Goal: Task Accomplishment & Management: Manage account settings

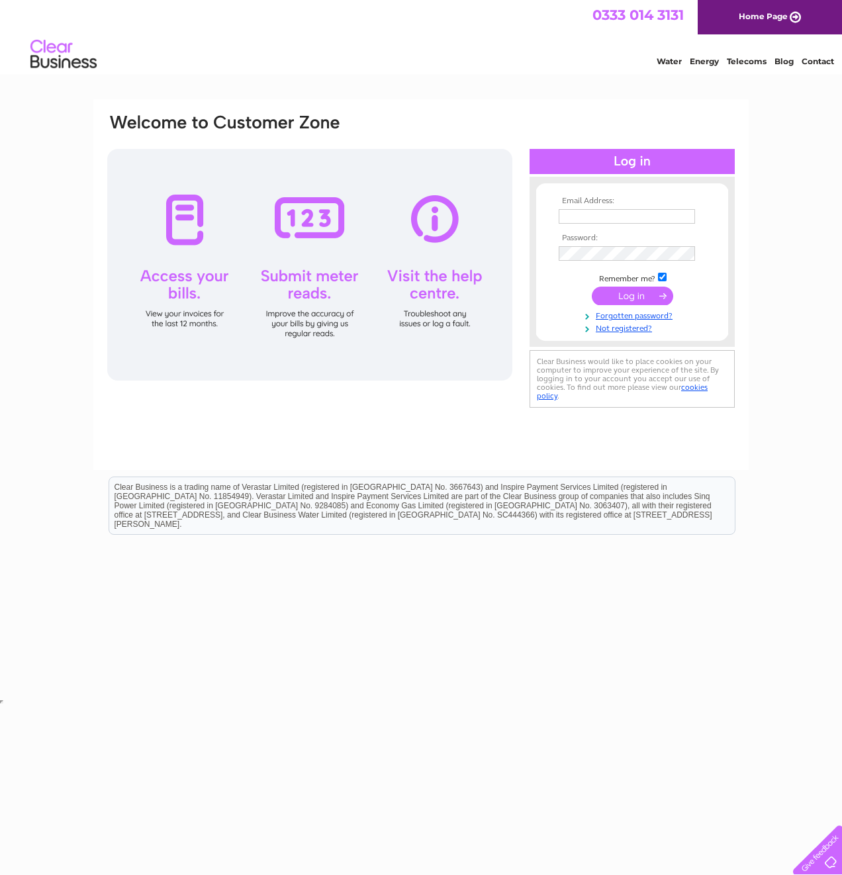
type input "Cheryl.sauvary@pricebailey.co.uk"
click at [615, 295] on input "submit" at bounding box center [632, 296] width 81 height 19
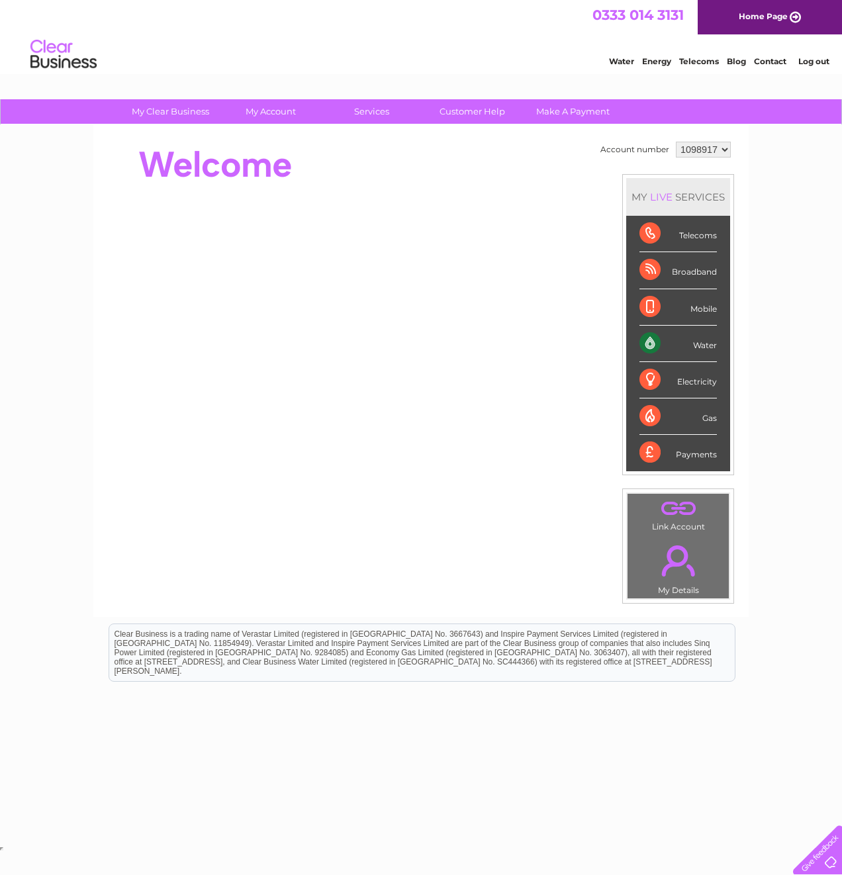
click at [722, 152] on select "1098917 1098920 1098925 1145575" at bounding box center [703, 150] width 55 height 16
select select "1098920"
click at [676, 142] on select "1098917 1098920 1098925 1145575" at bounding box center [703, 150] width 55 height 16
click at [719, 153] on select "1098917 1098920 1098925 1145575" at bounding box center [703, 150] width 55 height 16
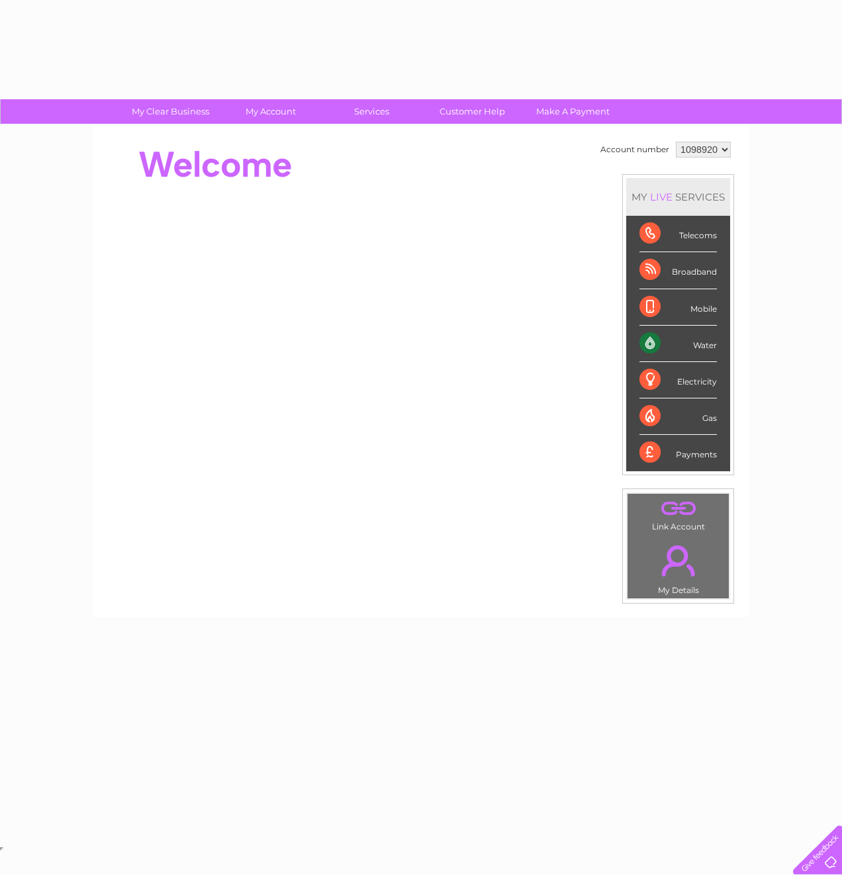
click at [708, 204] on div "MY LIVE SERVICES" at bounding box center [678, 197] width 104 height 38
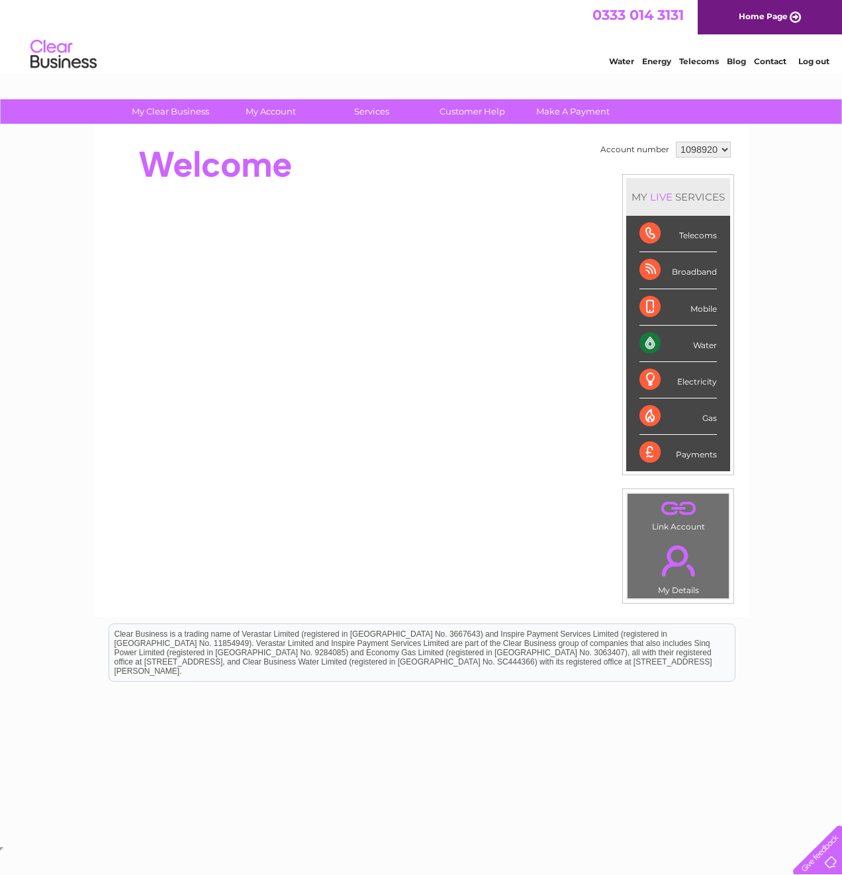
click at [716, 154] on select "1098917 1098920 1098925 1145575" at bounding box center [703, 150] width 55 height 16
select select "1145575"
click at [676, 142] on select "1098917 1098920 1098925 1145575" at bounding box center [703, 150] width 55 height 16
click at [717, 154] on select "1098917 1098920 1098925 1145575" at bounding box center [703, 150] width 55 height 16
click at [679, 556] on link "." at bounding box center [678, 560] width 95 height 46
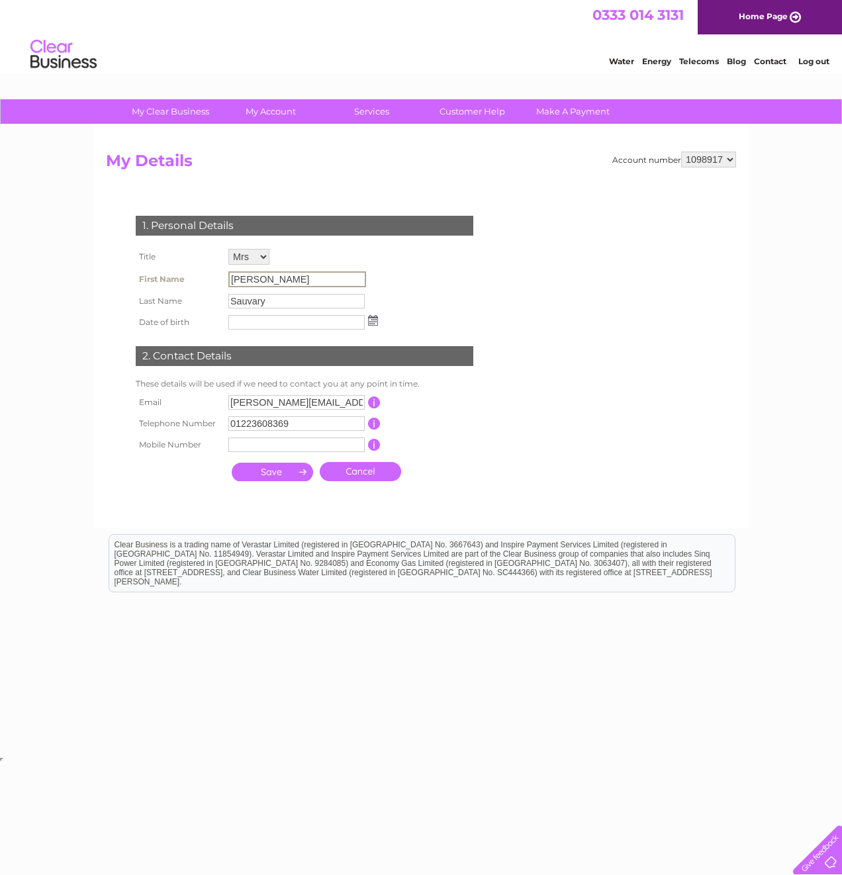
click at [270, 281] on input "[PERSON_NAME]" at bounding box center [297, 279] width 138 height 16
drag, startPoint x: 273, startPoint y: 279, endPoint x: 215, endPoint y: 278, distance: 58.3
click at [215, 278] on tr "First Name Cheryl" at bounding box center [256, 279] width 249 height 23
click at [275, 291] on td "Sauvary" at bounding box center [303, 301] width 156 height 21
click at [276, 282] on input "Cheryl" at bounding box center [297, 279] width 138 height 16
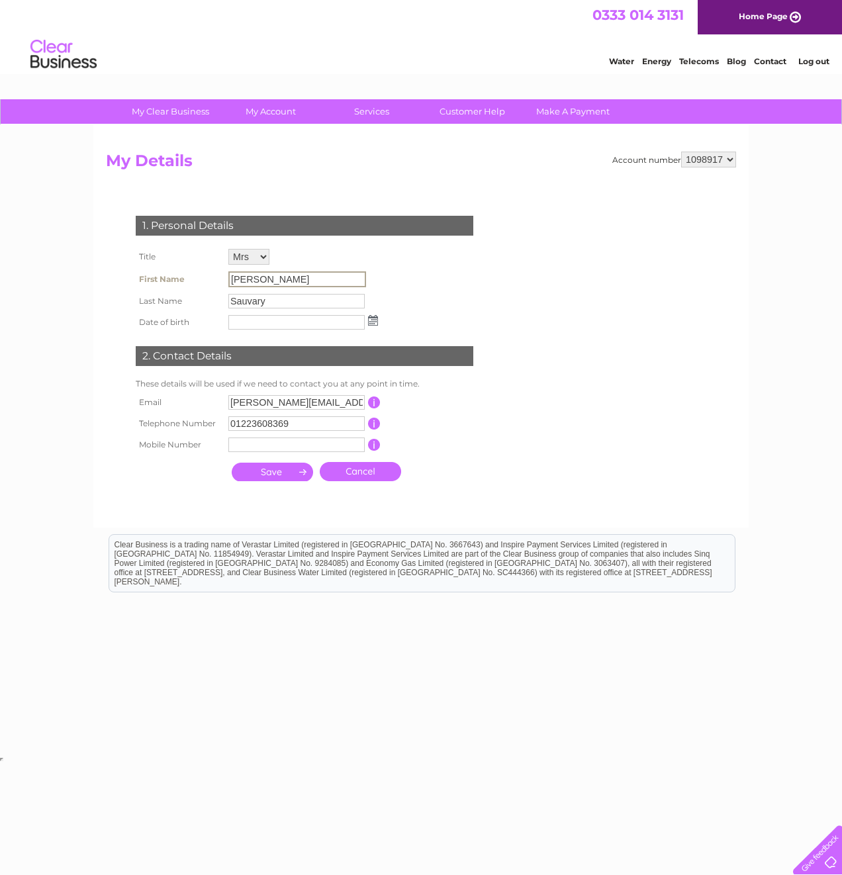
click at [279, 279] on input "Cheryl" at bounding box center [297, 279] width 138 height 16
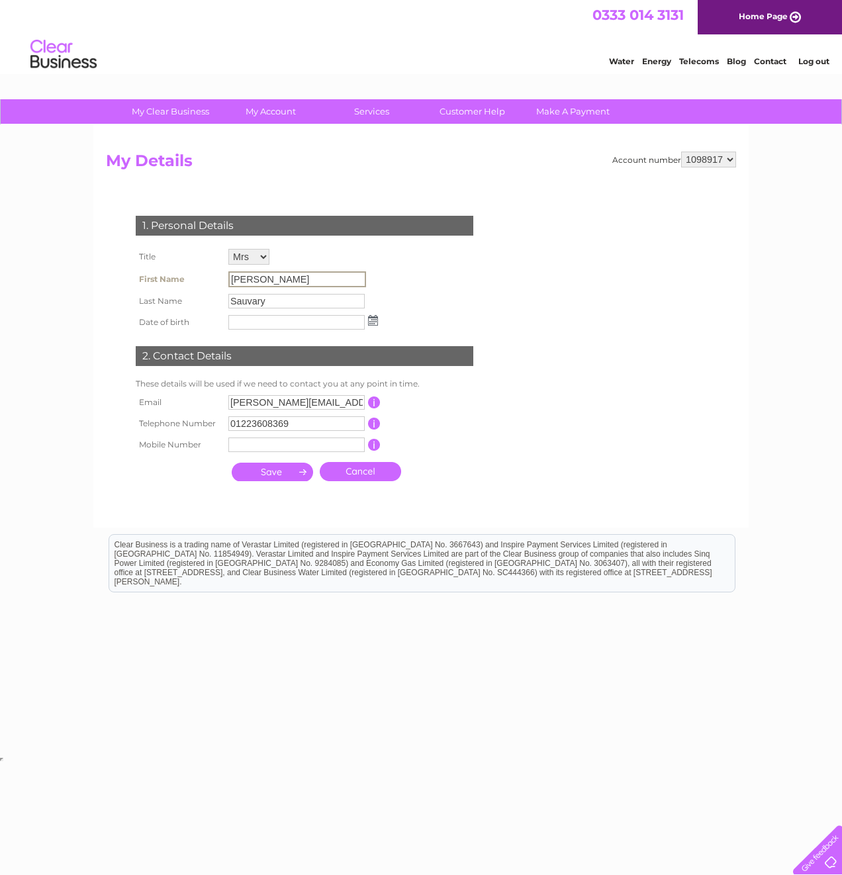
click at [257, 266] on td "Mr Mrs Ms Miss Dr Rev Prof Other" at bounding box center [303, 257] width 156 height 23
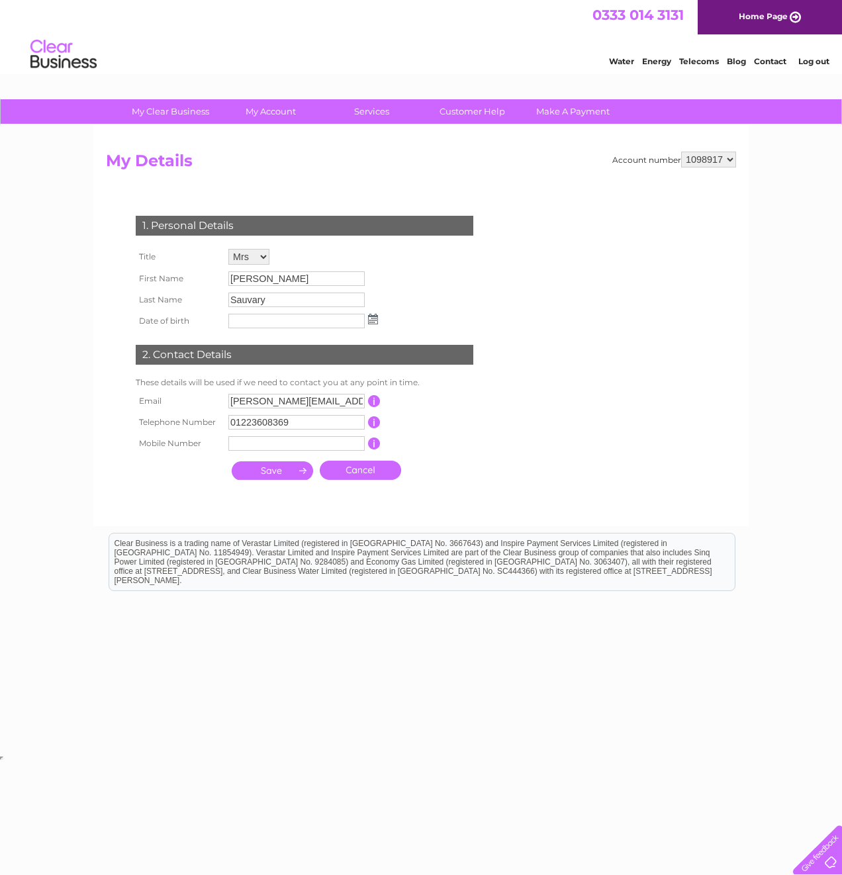
click at [259, 261] on select "Mr Mrs Ms Miss Dr Rev Prof Other" at bounding box center [248, 257] width 41 height 16
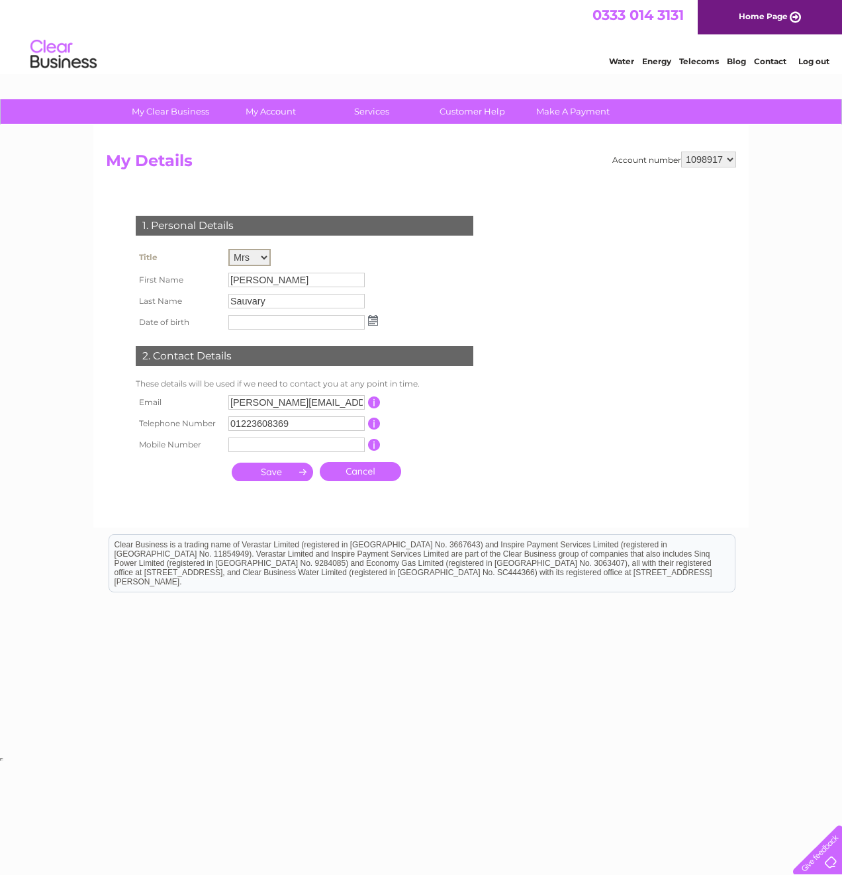
select select "Mr"
click at [228, 249] on select "Mr Mrs Ms Miss Dr Rev Prof Other" at bounding box center [249, 257] width 42 height 17
click at [265, 277] on input "Cheryl" at bounding box center [296, 280] width 136 height 15
click at [265, 279] on input "Cheryl" at bounding box center [297, 279] width 138 height 16
click at [269, 278] on input "Cheryl" at bounding box center [297, 279] width 138 height 16
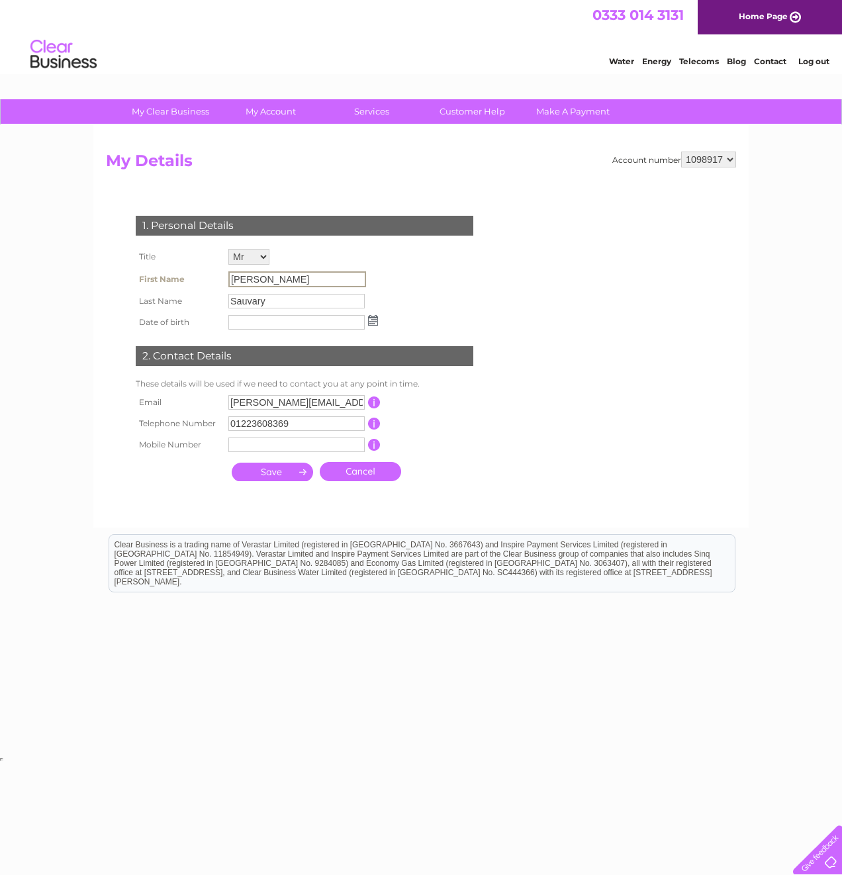
click at [269, 279] on input "Cheryl" at bounding box center [297, 279] width 138 height 16
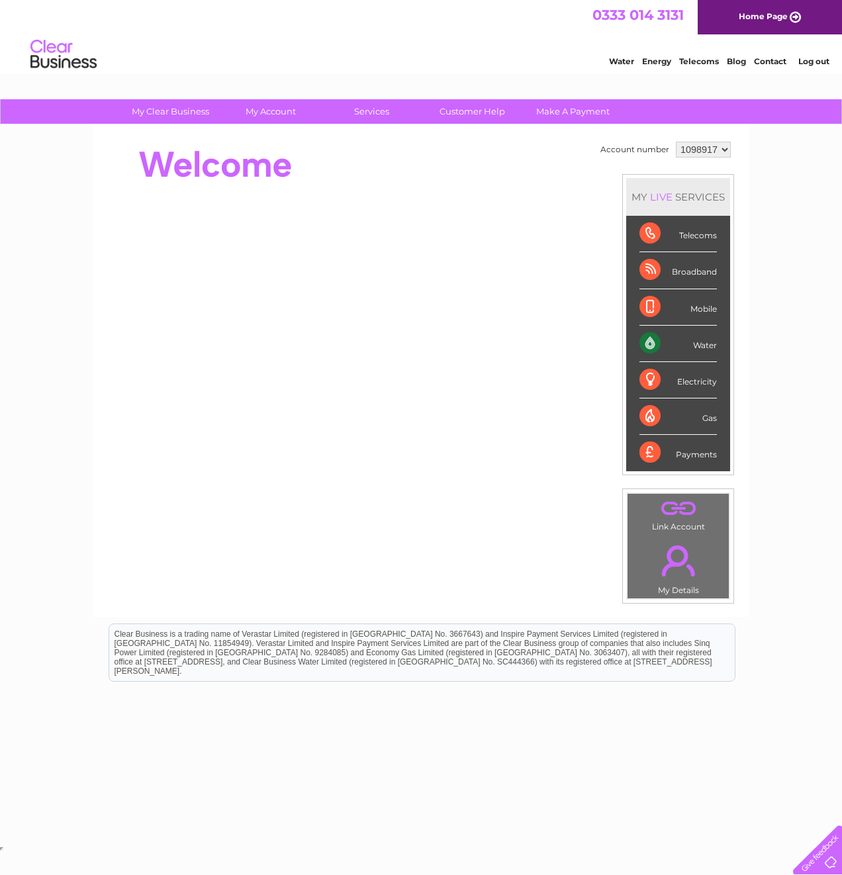
click at [670, 574] on link "." at bounding box center [678, 560] width 95 height 46
